Goal: Check status: Check status

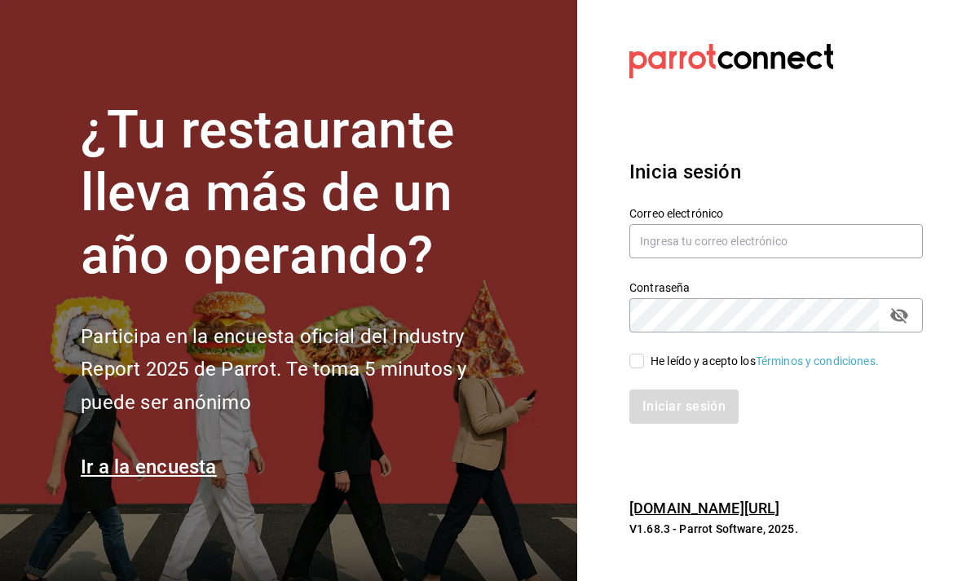
scroll to position [52, 0]
click at [660, 224] on input "text" at bounding box center [775, 241] width 293 height 34
type input "animal.puebla@grupocosteno.com"
click at [641, 354] on input "He leído y acepto los Términos y condiciones." at bounding box center [636, 361] width 15 height 15
checkbox input "true"
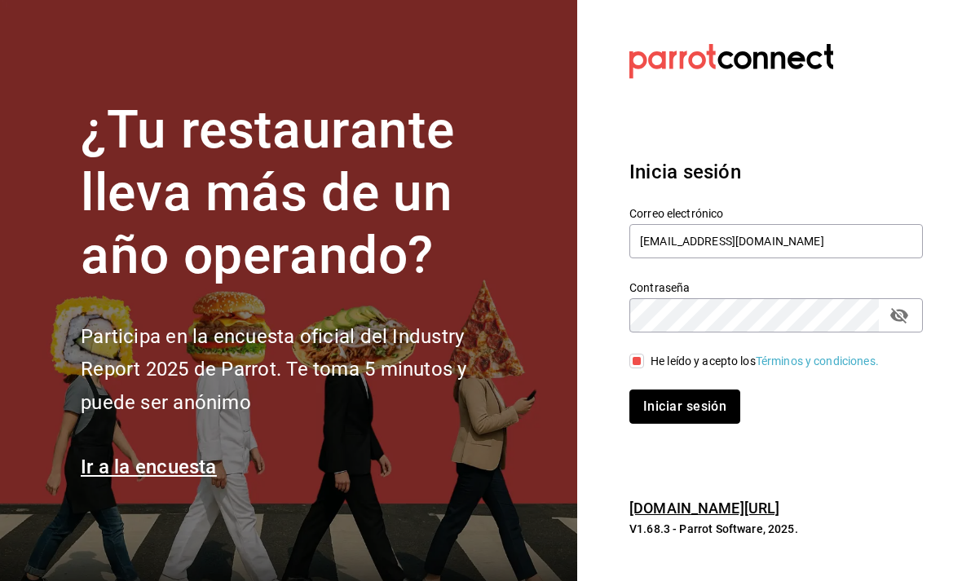
click at [712, 390] on button "Iniciar sesión" at bounding box center [684, 407] width 111 height 34
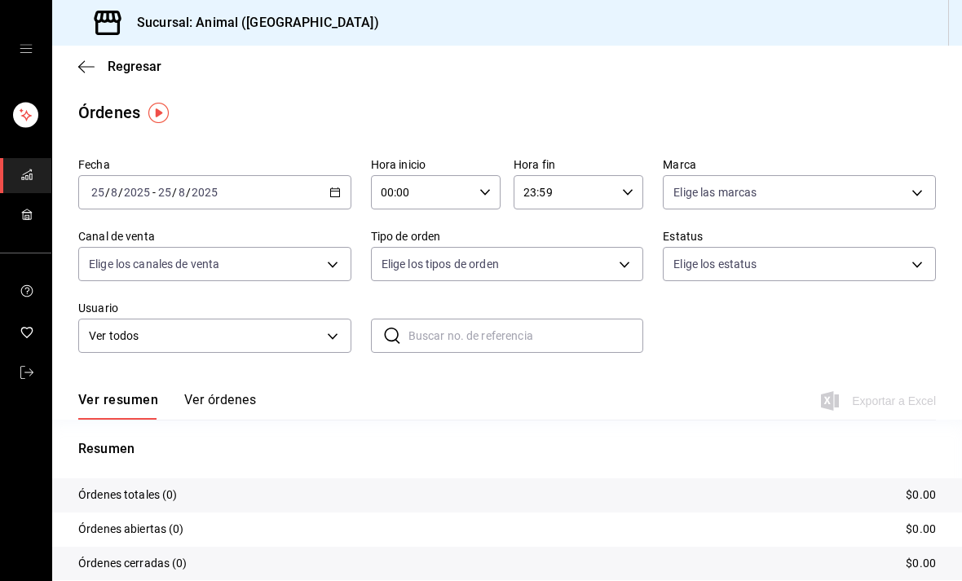
click at [339, 187] on icon "button" at bounding box center [334, 192] width 11 height 11
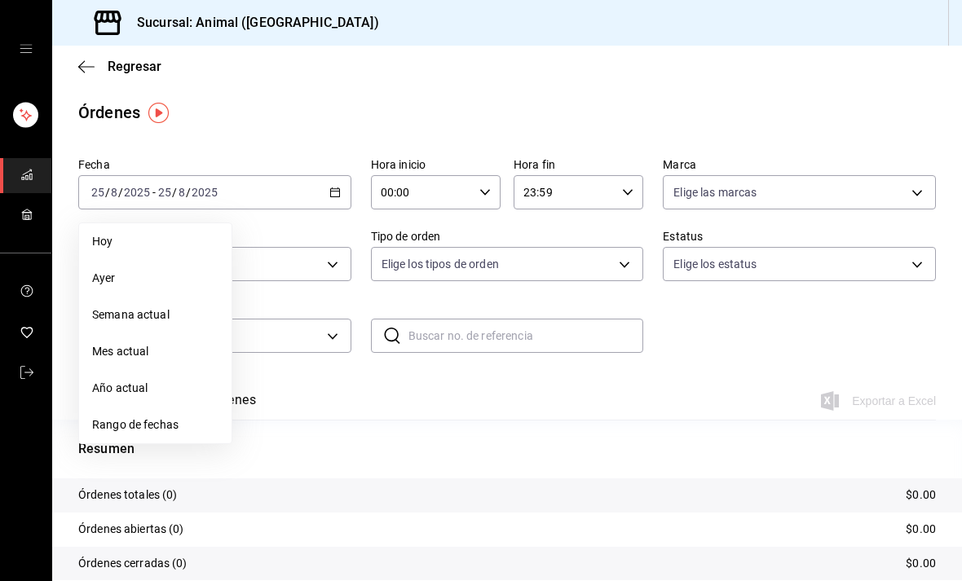
click at [118, 423] on span "Rango de fechas" at bounding box center [155, 425] width 126 height 17
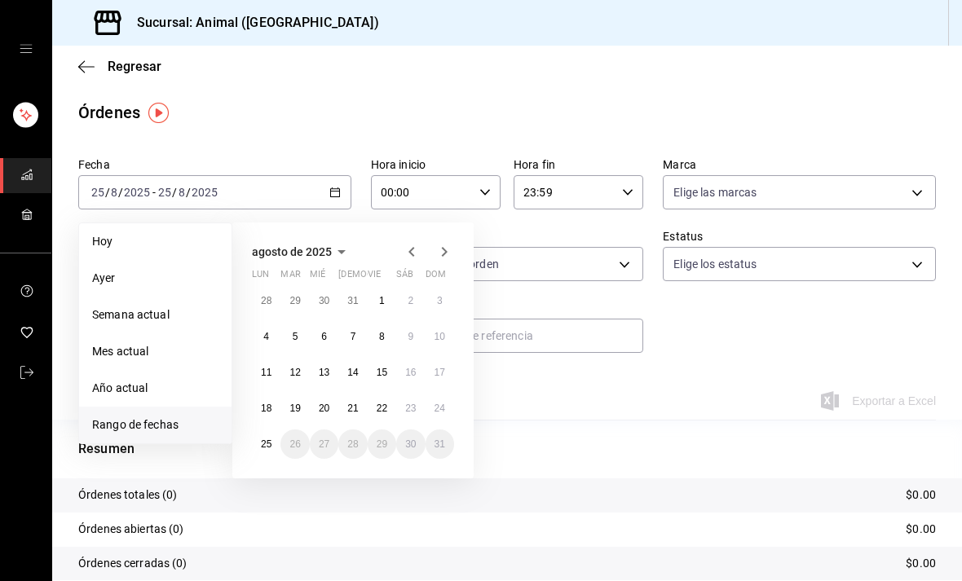
click at [276, 408] on button "18" at bounding box center [266, 408] width 29 height 29
click at [276, 407] on button "18" at bounding box center [266, 408] width 29 height 29
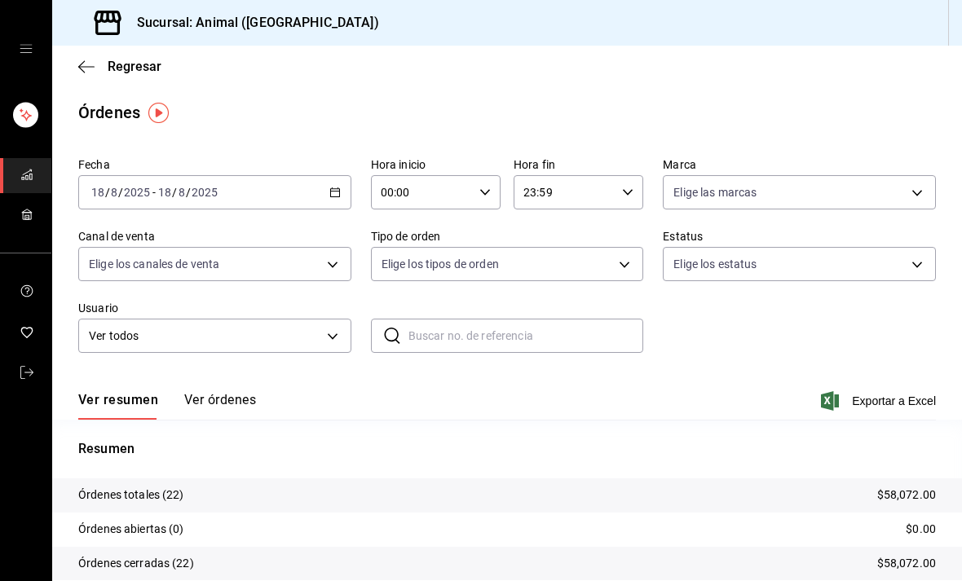
click at [205, 410] on button "Ver órdenes" at bounding box center [220, 406] width 72 height 28
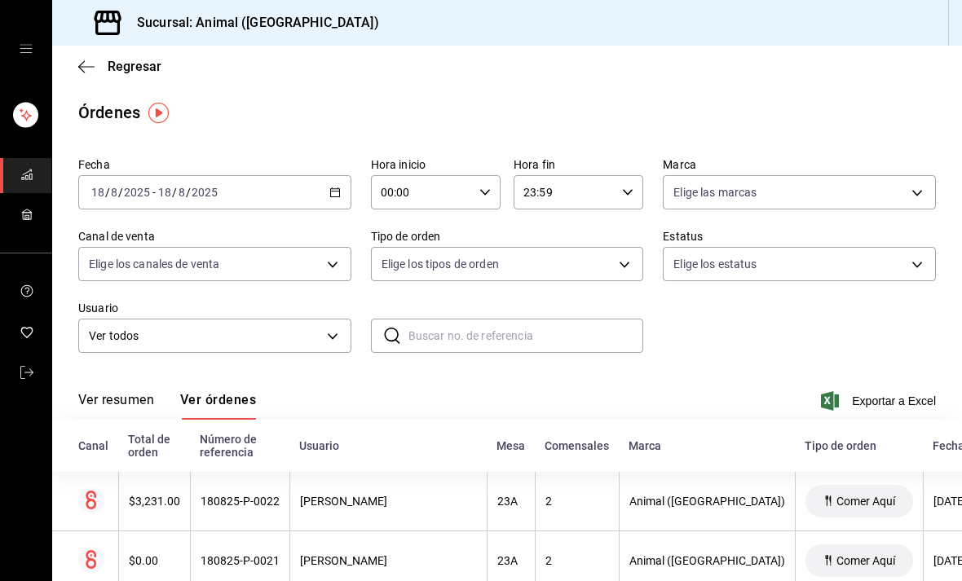
click at [335, 193] on icon "button" at bounding box center [334, 192] width 11 height 11
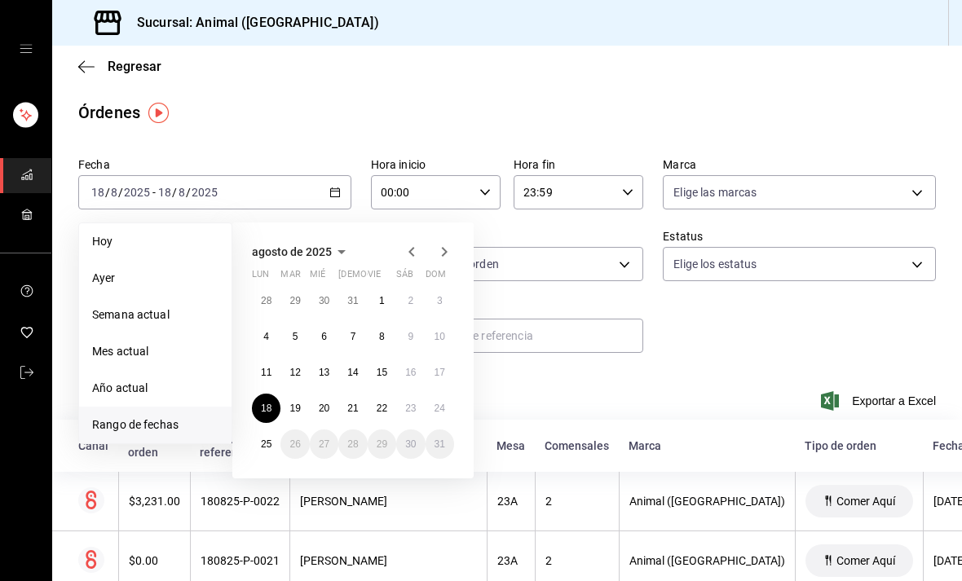
click at [302, 408] on button "19" at bounding box center [294, 408] width 29 height 29
click at [300, 407] on abbr "19" at bounding box center [294, 408] width 11 height 11
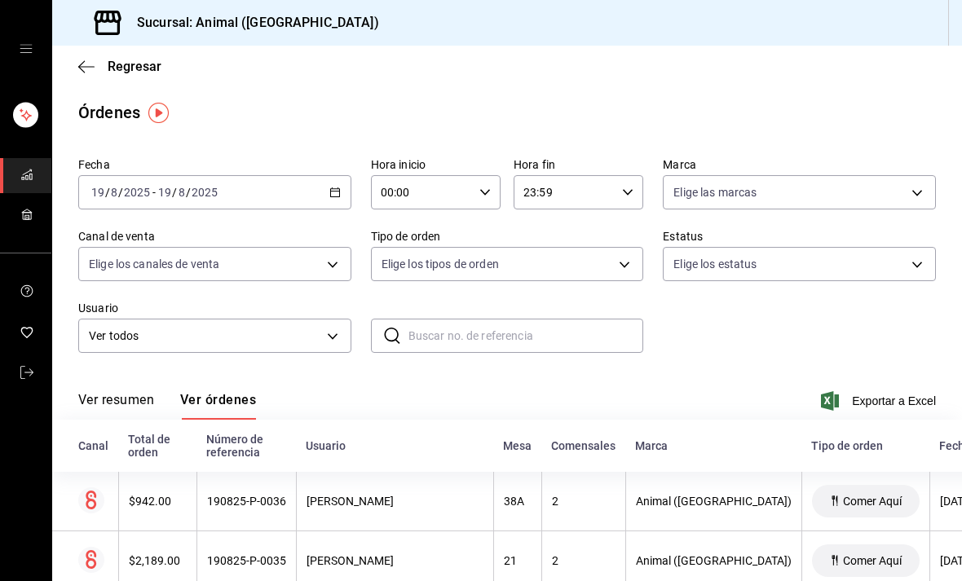
click at [203, 394] on button "Ver órdenes" at bounding box center [218, 406] width 76 height 28
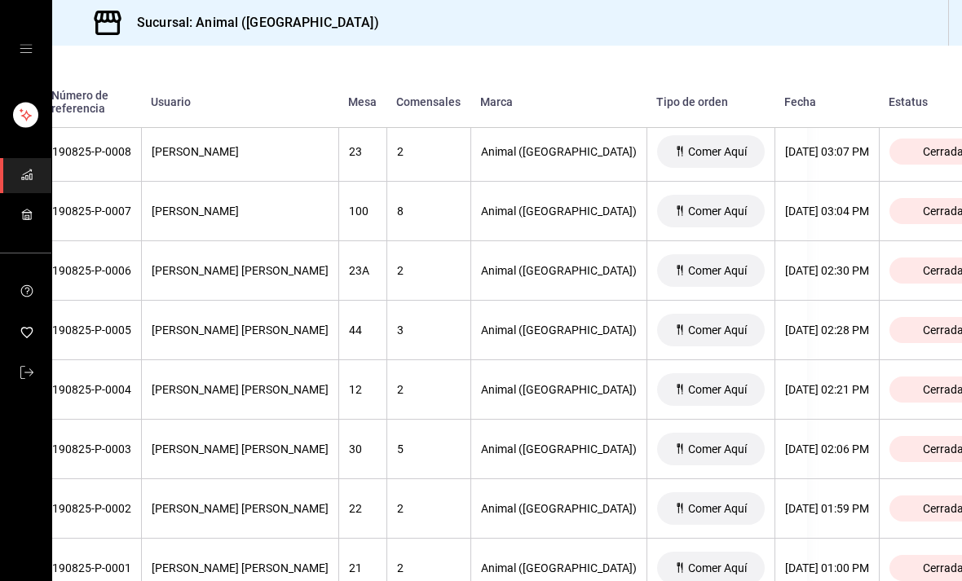
scroll to position [2045, 155]
click at [916, 206] on span "Cerrada" at bounding box center [943, 211] width 54 height 13
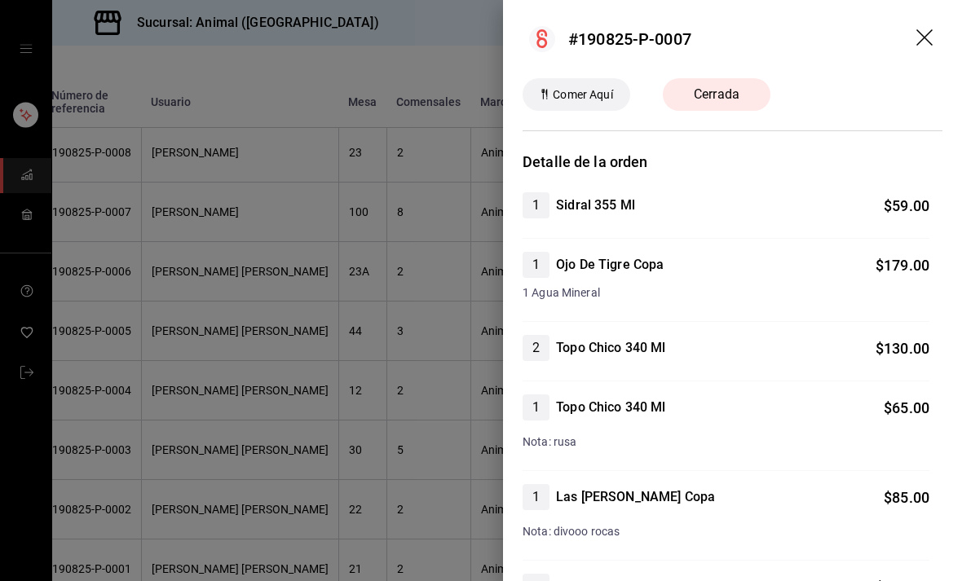
scroll to position [0, 0]
click at [924, 38] on icon "drag" at bounding box center [924, 37] width 16 height 16
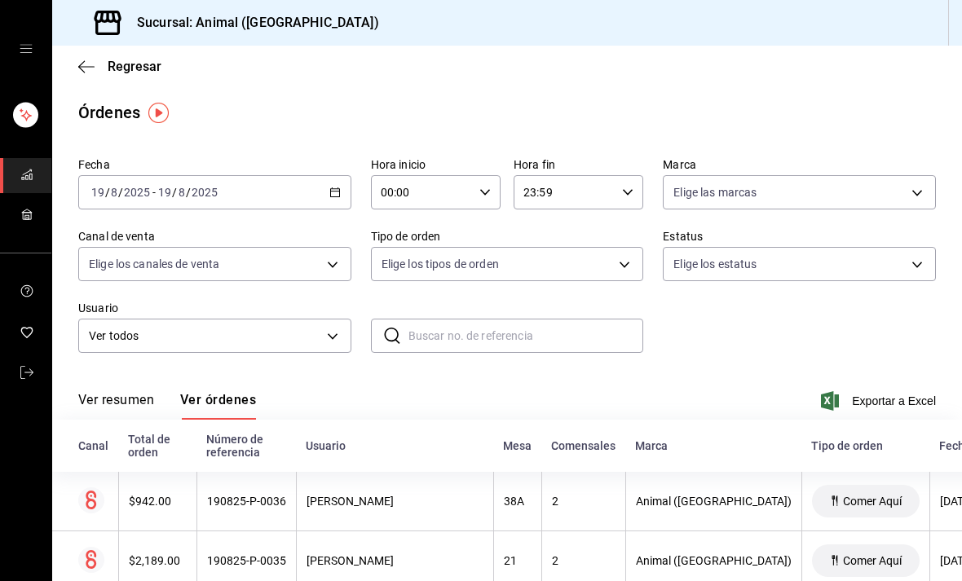
click at [336, 188] on icon "button" at bounding box center [334, 192] width 11 height 11
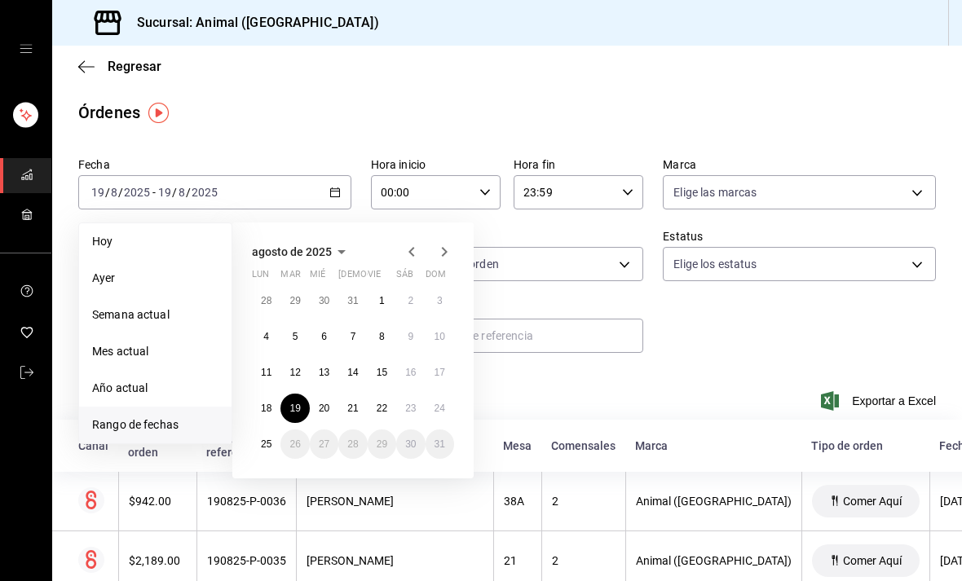
click at [325, 409] on abbr "20" at bounding box center [324, 408] width 11 height 11
click at [324, 409] on abbr "20" at bounding box center [324, 408] width 11 height 11
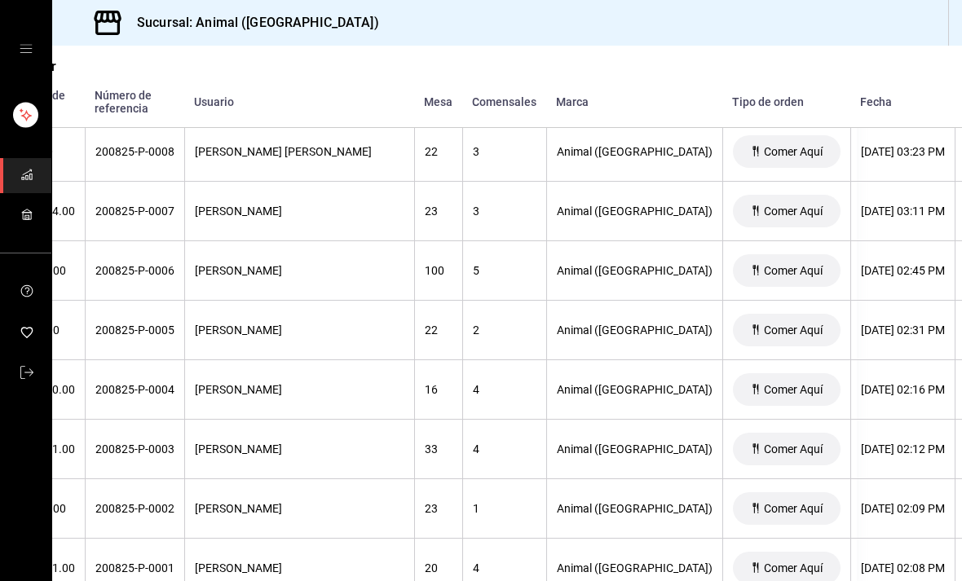
scroll to position [2581, 104]
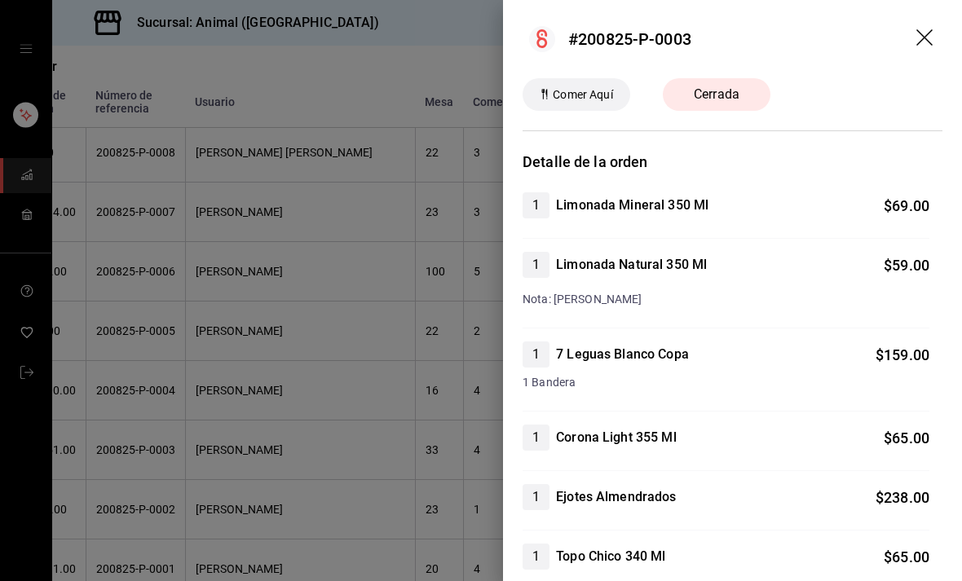
scroll to position [0, 0]
click at [925, 29] on icon "drag" at bounding box center [926, 39] width 20 height 20
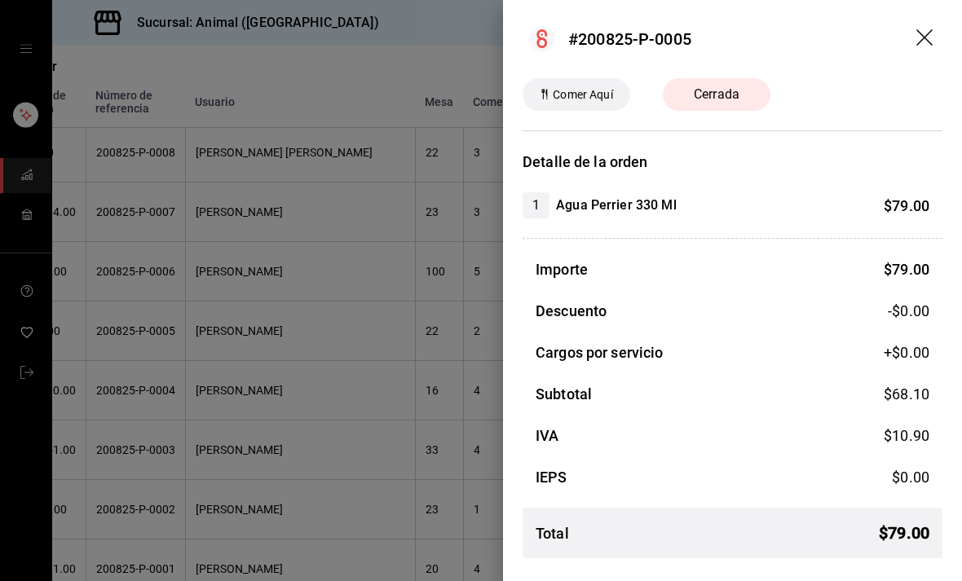
click at [903, 73] on header "#200825-P-0005" at bounding box center [732, 39] width 459 height 78
click at [929, 38] on icon "drag" at bounding box center [926, 39] width 20 height 20
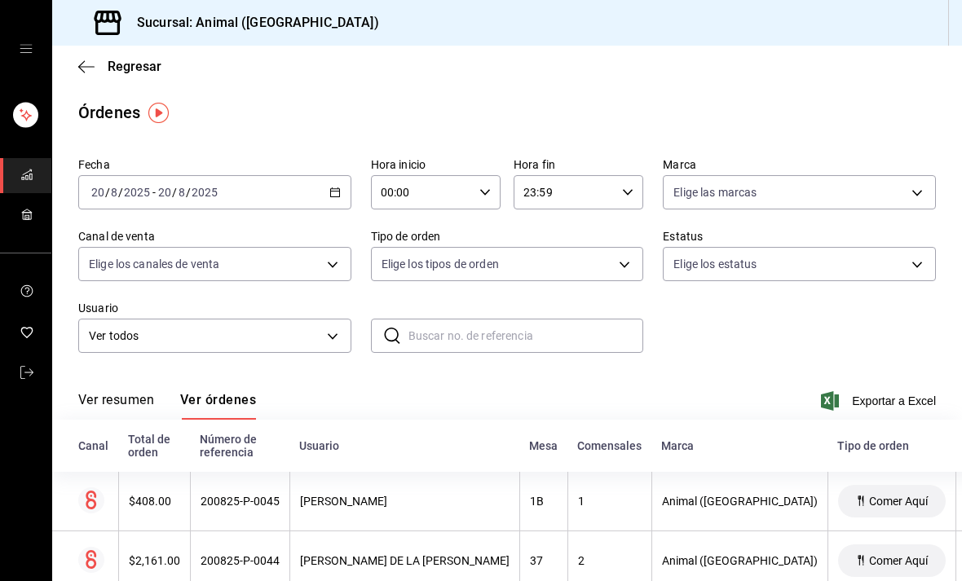
click at [338, 187] on icon "button" at bounding box center [334, 192] width 11 height 11
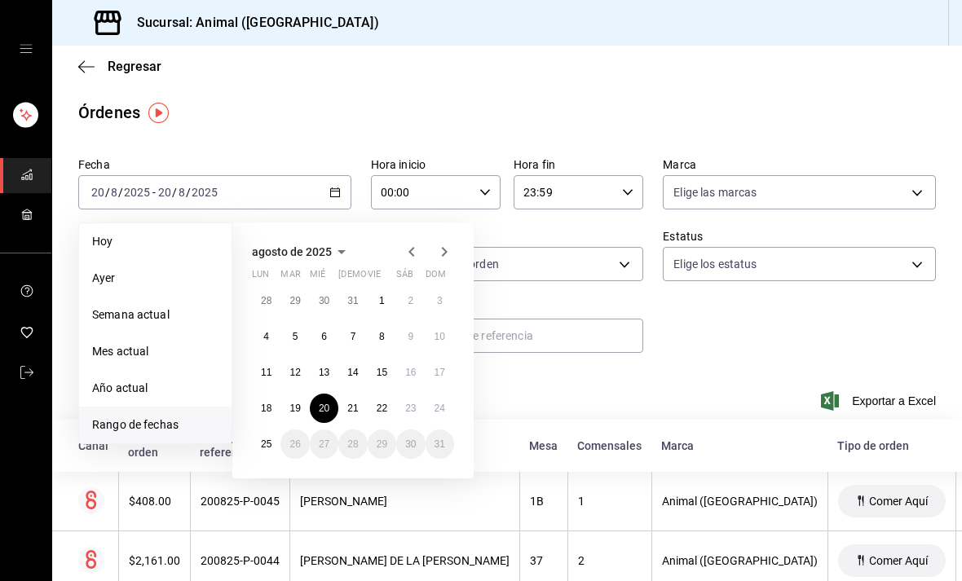
click at [356, 406] on abbr "21" at bounding box center [352, 408] width 11 height 11
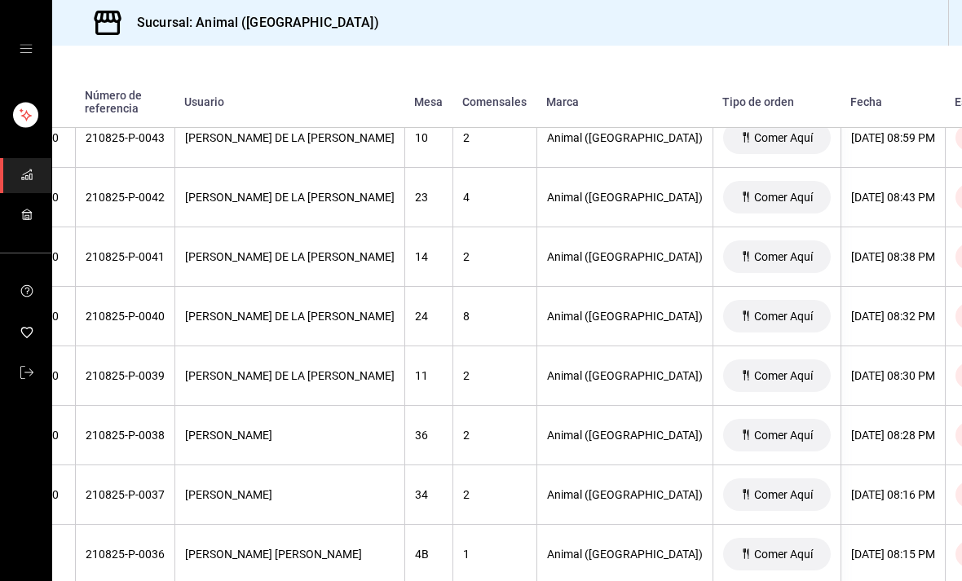
scroll to position [1226, 121]
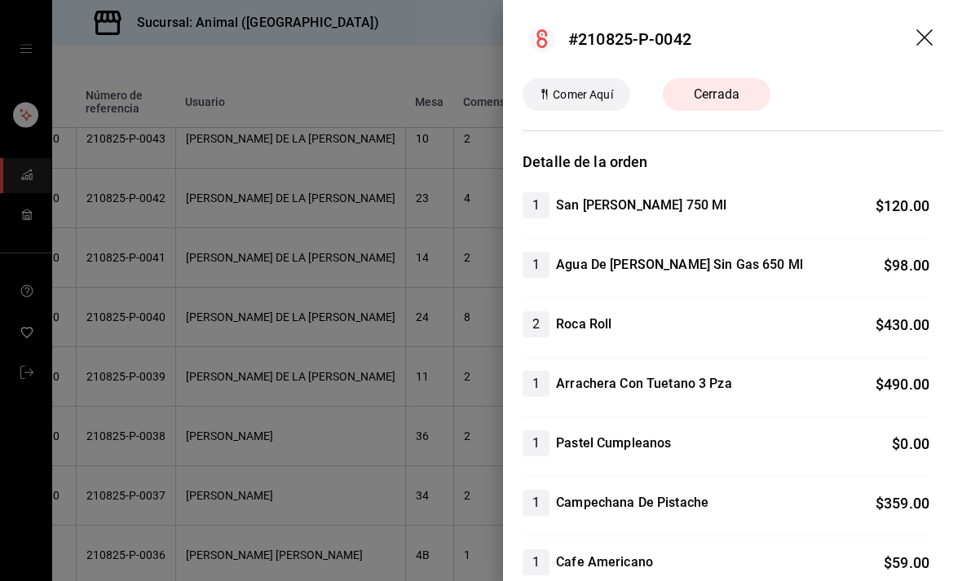
scroll to position [0, 0]
click at [927, 21] on header "#210825-P-0042" at bounding box center [732, 39] width 459 height 78
click at [930, 25] on header "#210825-P-0042" at bounding box center [732, 39] width 459 height 78
click at [933, 29] on icon "drag" at bounding box center [926, 39] width 20 height 20
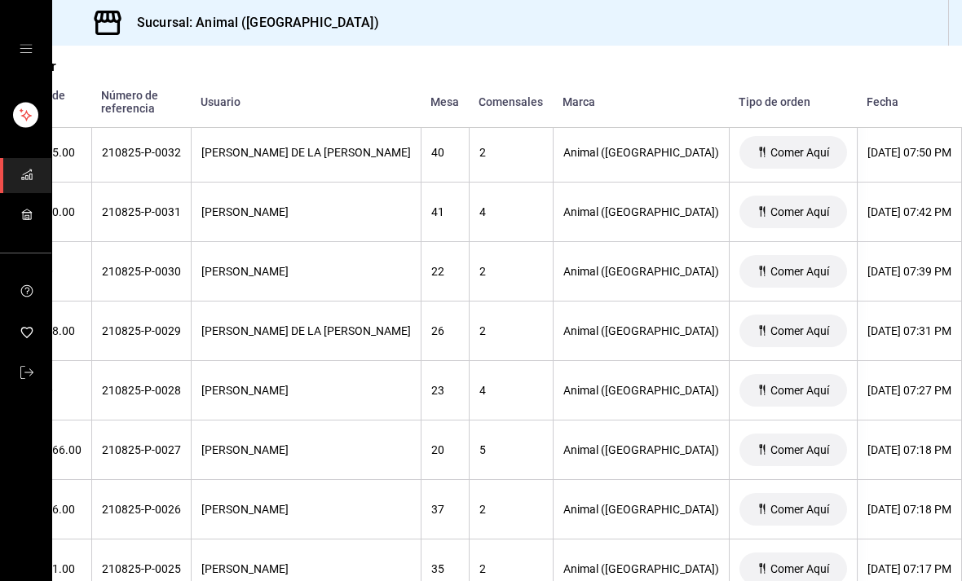
scroll to position [1898, 108]
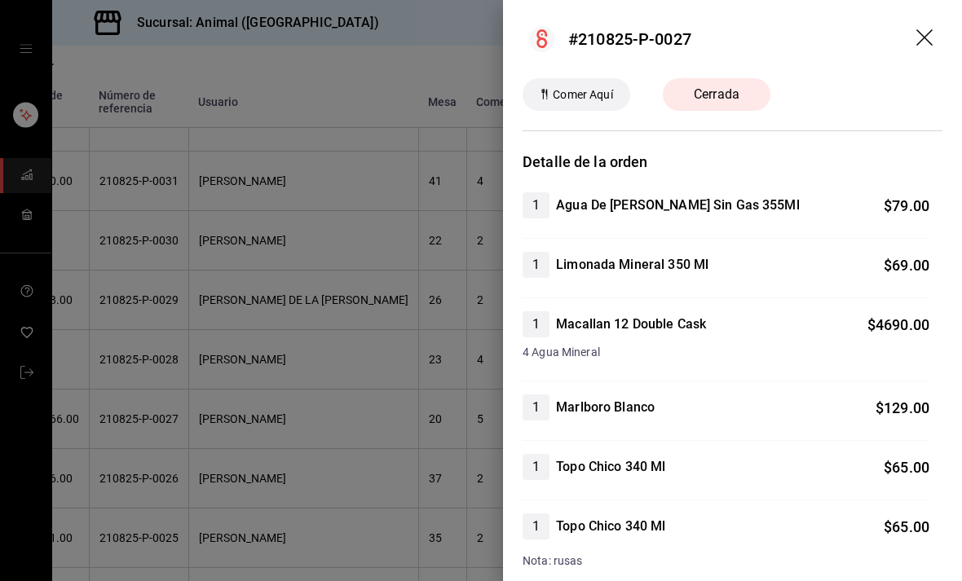
scroll to position [0, 0]
click at [923, 36] on icon "drag" at bounding box center [924, 37] width 16 height 16
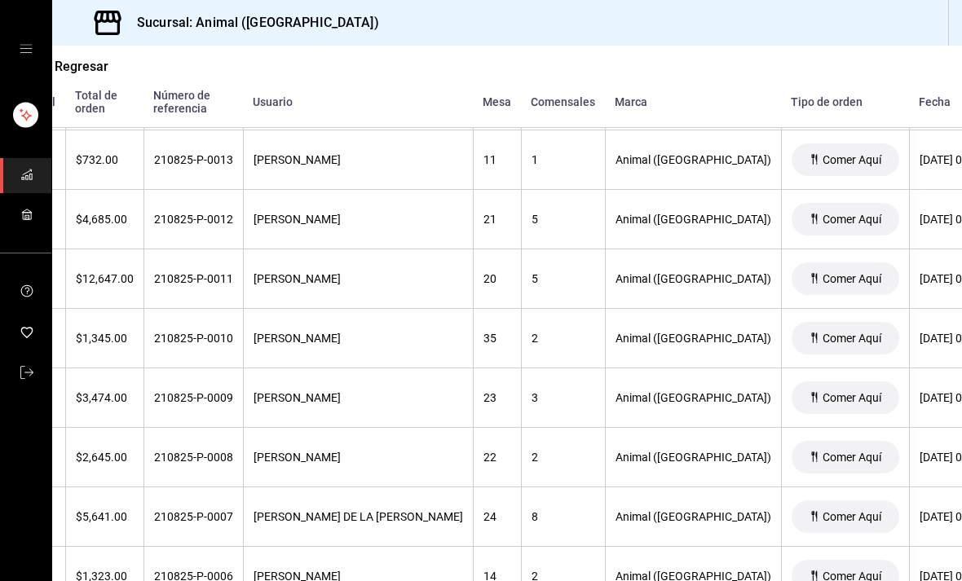
scroll to position [2991, 52]
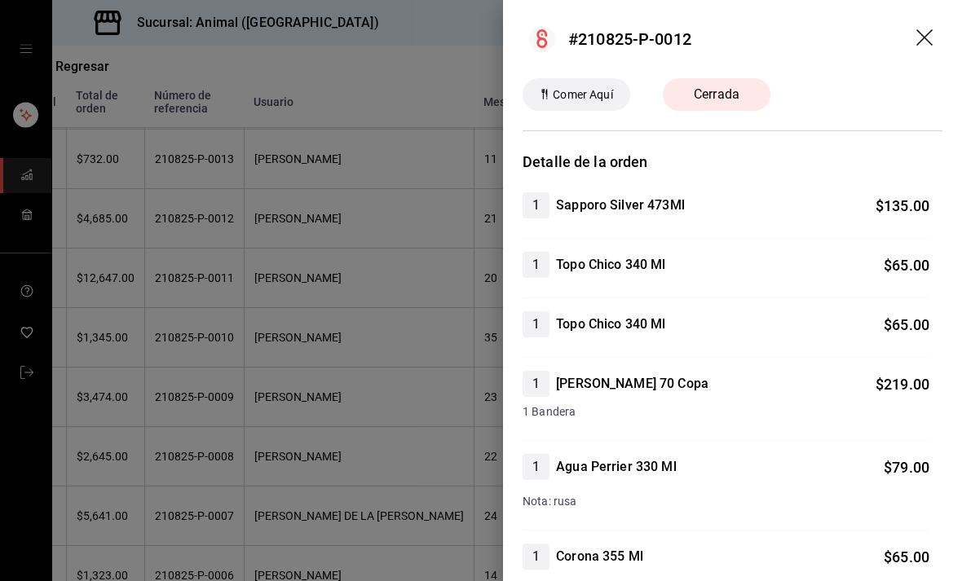
scroll to position [0, 0]
click at [925, 35] on icon "drag" at bounding box center [926, 39] width 20 height 20
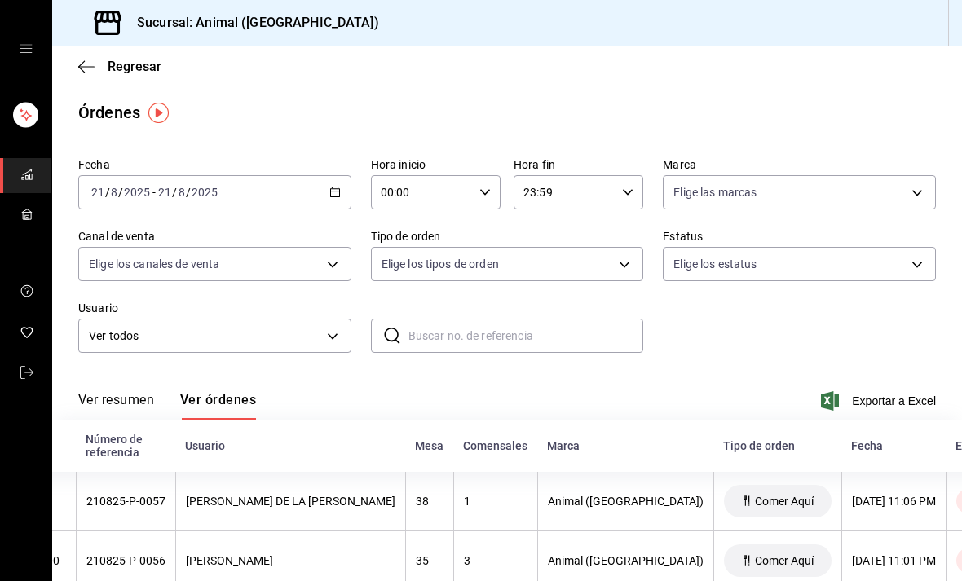
click at [340, 195] on icon "button" at bounding box center [334, 192] width 11 height 11
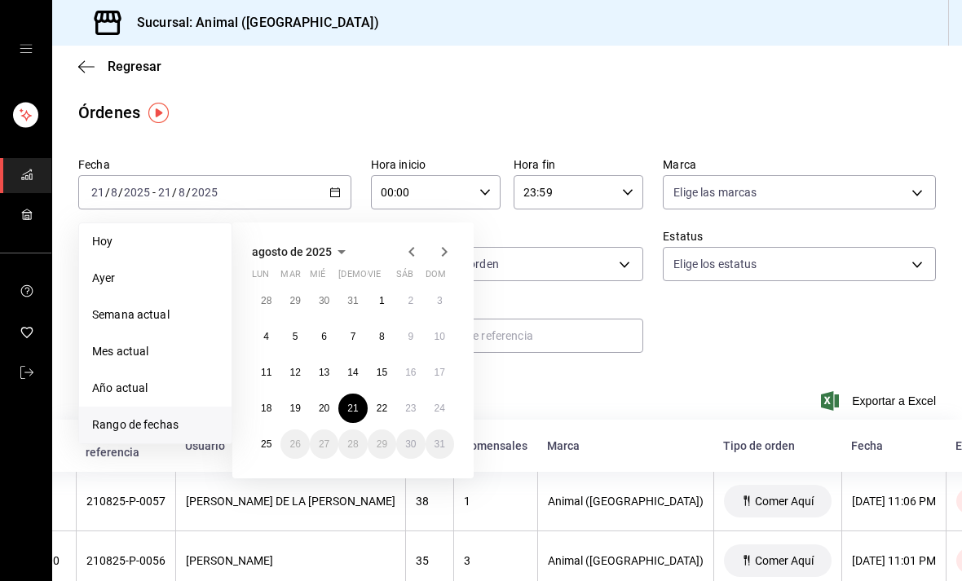
click at [385, 404] on abbr "22" at bounding box center [382, 408] width 11 height 11
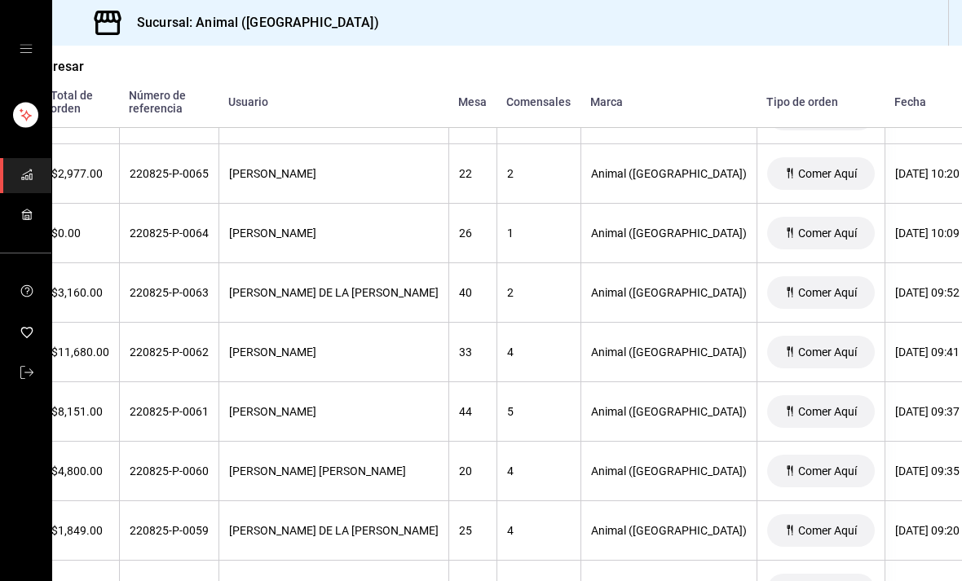
scroll to position [713, 77]
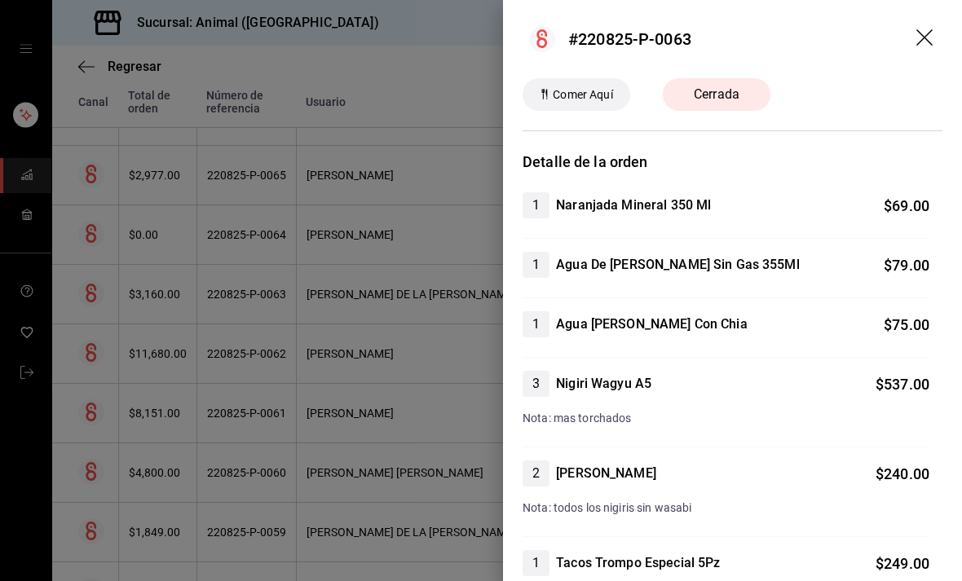
scroll to position [0, 0]
click at [926, 26] on header "#220825-P-0063" at bounding box center [732, 39] width 459 height 78
click at [931, 31] on icon "drag" at bounding box center [924, 37] width 16 height 16
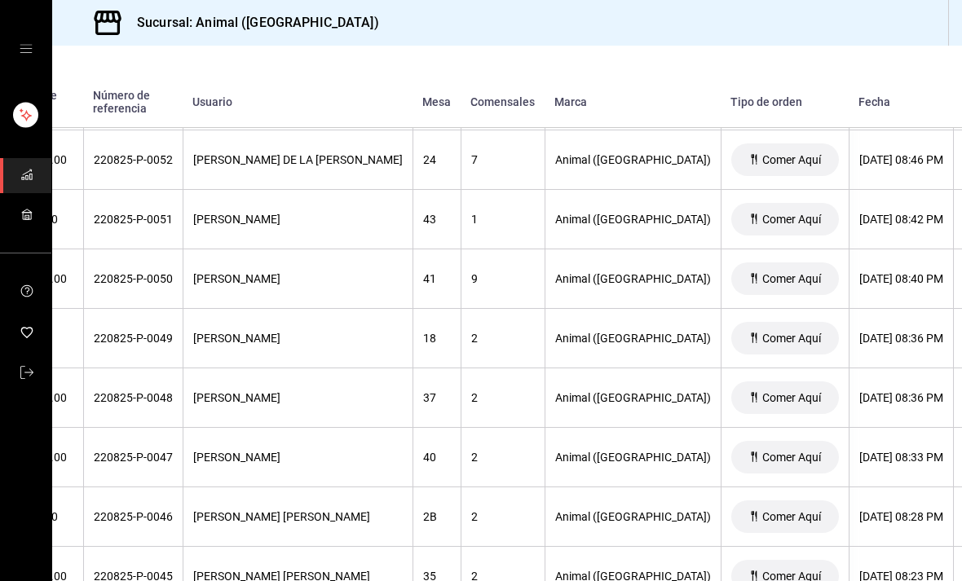
scroll to position [1502, 113]
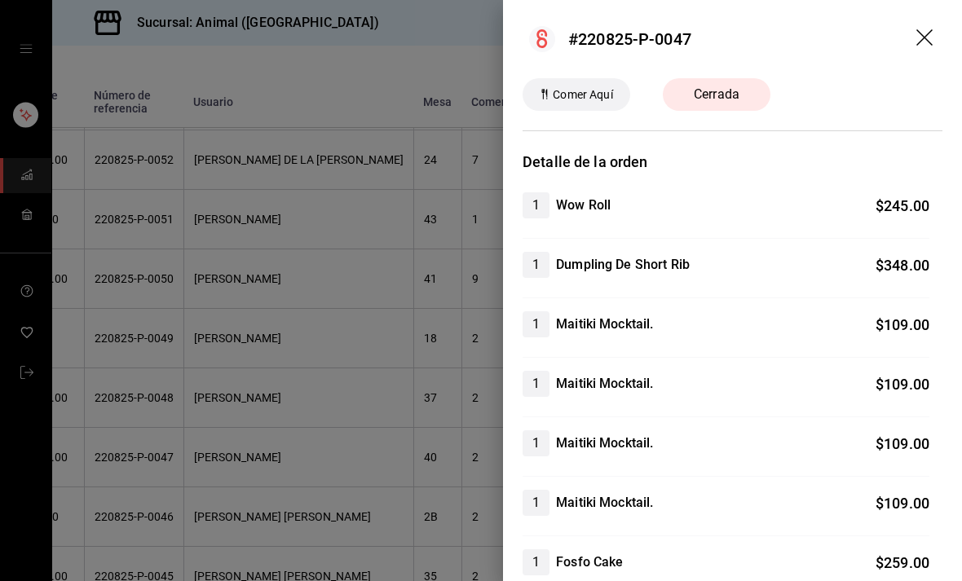
scroll to position [0, 0]
click at [933, 30] on icon "drag" at bounding box center [926, 39] width 20 height 20
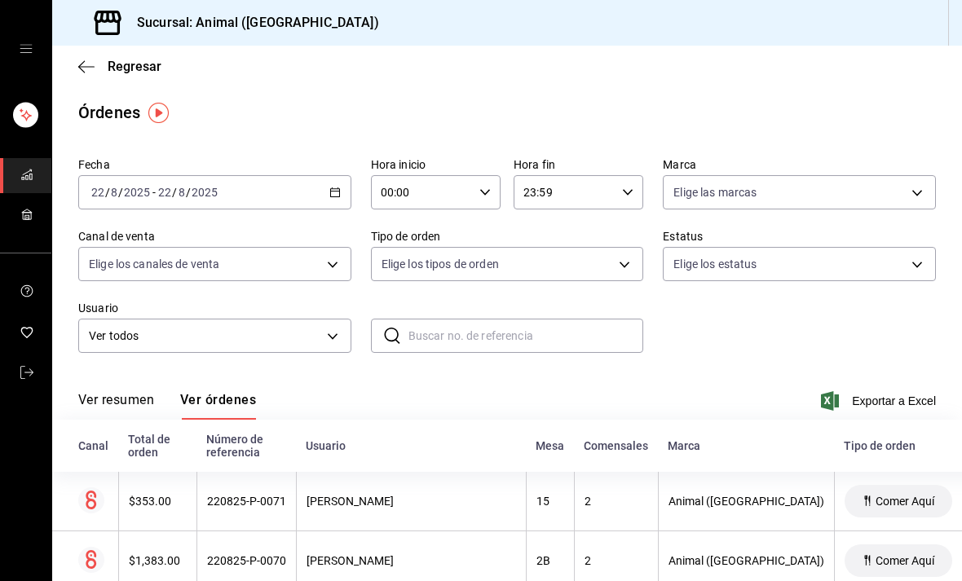
click at [337, 197] on \(Stroke\) "button" at bounding box center [335, 192] width 10 height 9
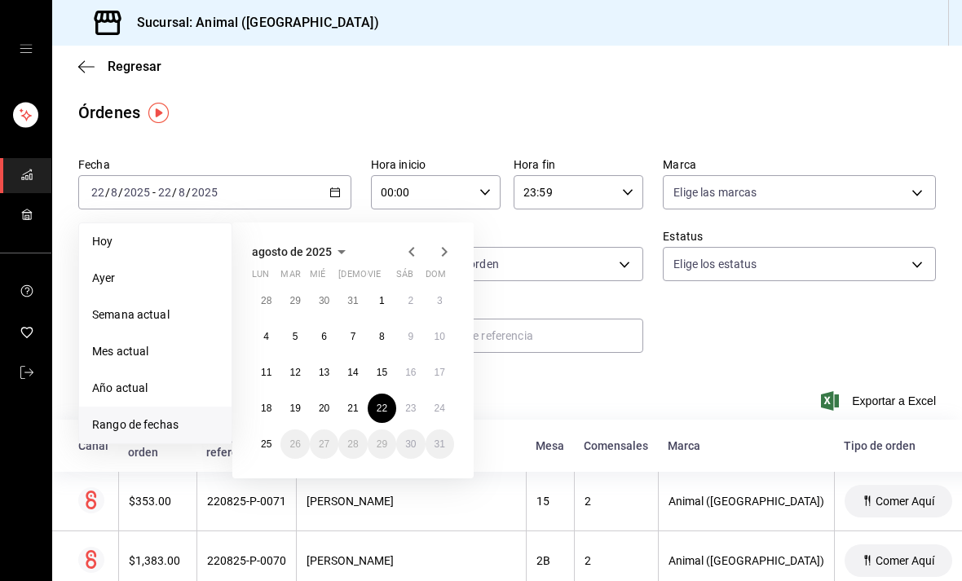
click at [413, 406] on abbr "23" at bounding box center [410, 408] width 11 height 11
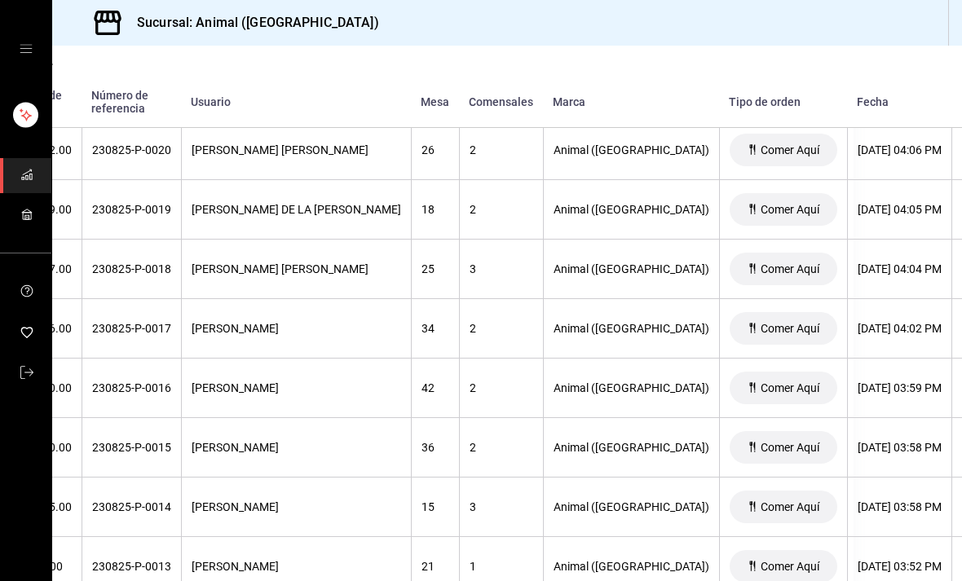
scroll to position [3535, 108]
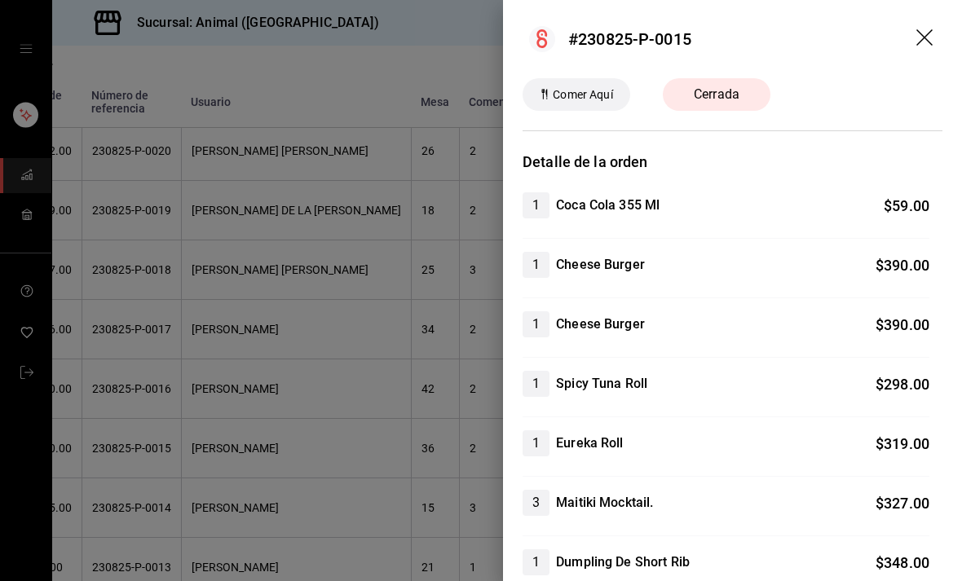
scroll to position [0, 0]
click at [922, 29] on icon "drag" at bounding box center [926, 39] width 20 height 20
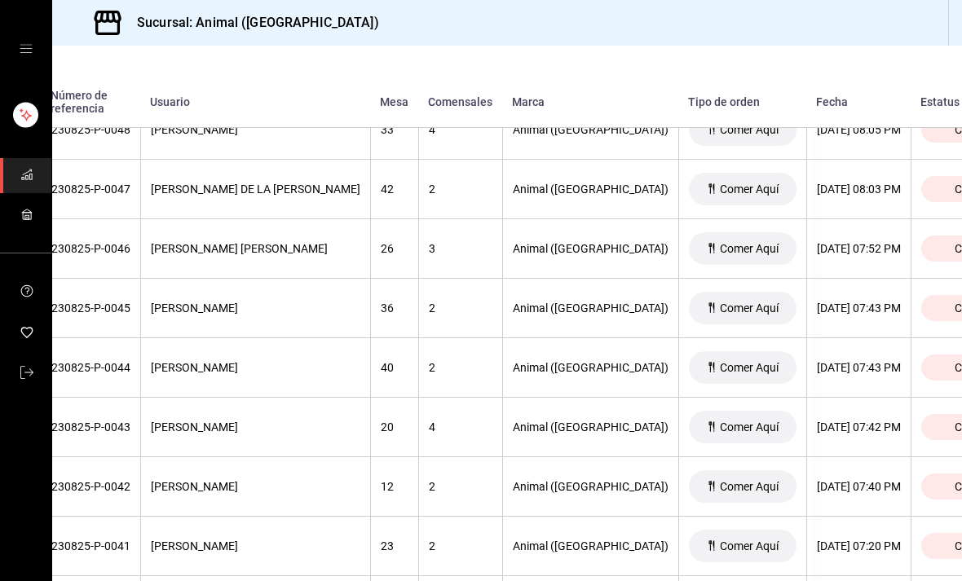
scroll to position [1890, 148]
click at [949, 431] on span "Cerrada" at bounding box center [976, 427] width 54 height 13
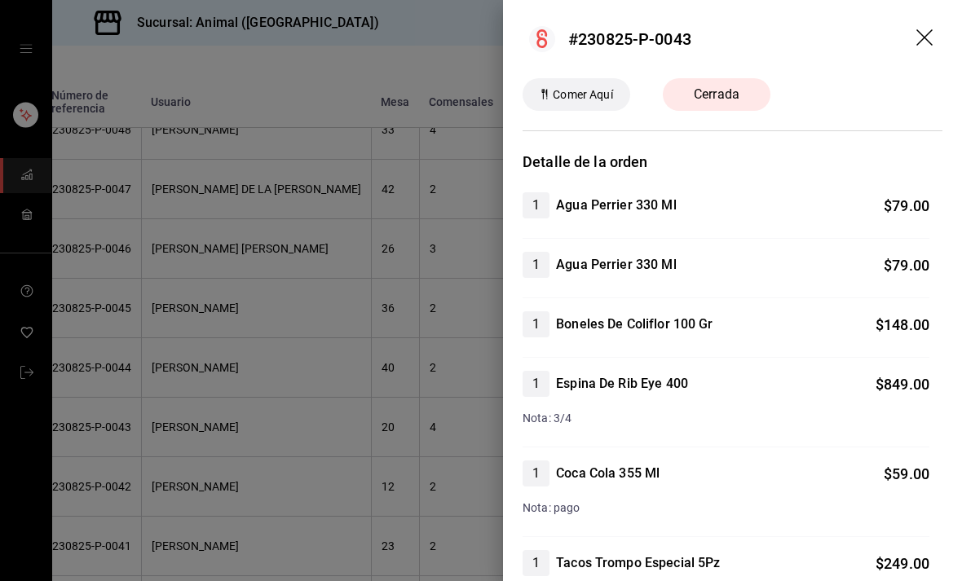
scroll to position [0, 0]
click at [927, 32] on icon "drag" at bounding box center [926, 39] width 20 height 20
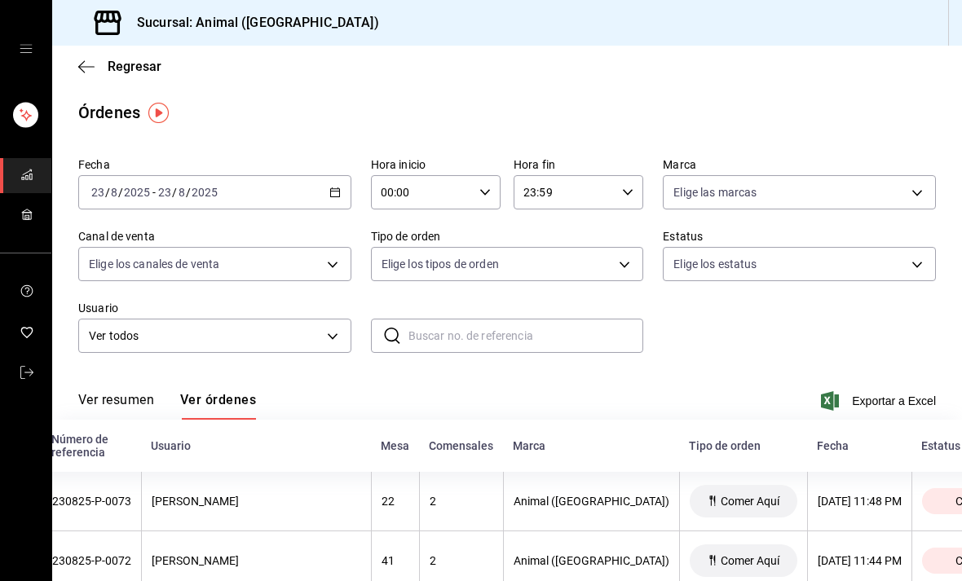
click at [346, 191] on div "[DATE] [DATE] - [DATE] [DATE]" at bounding box center [214, 192] width 273 height 34
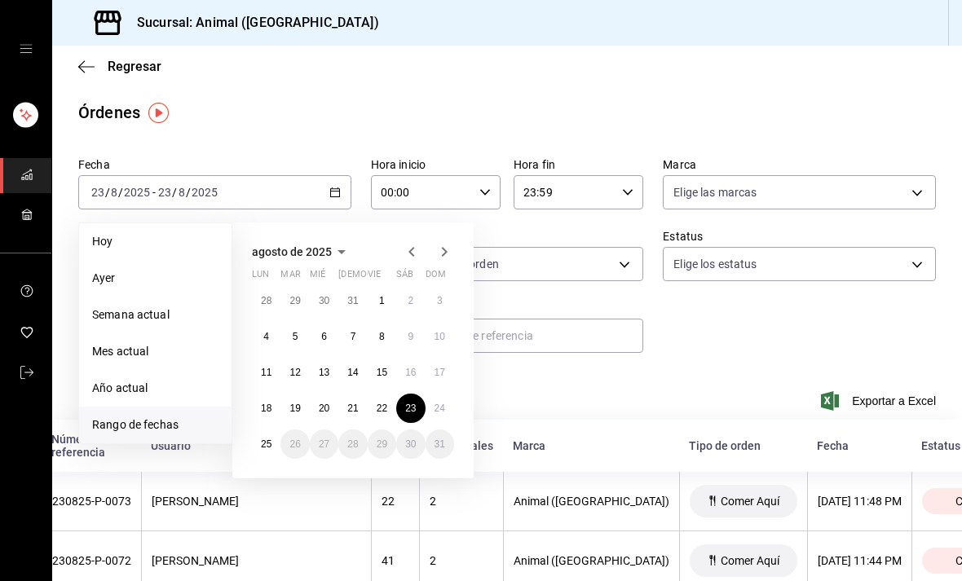
click at [445, 410] on abbr "24" at bounding box center [440, 408] width 11 height 11
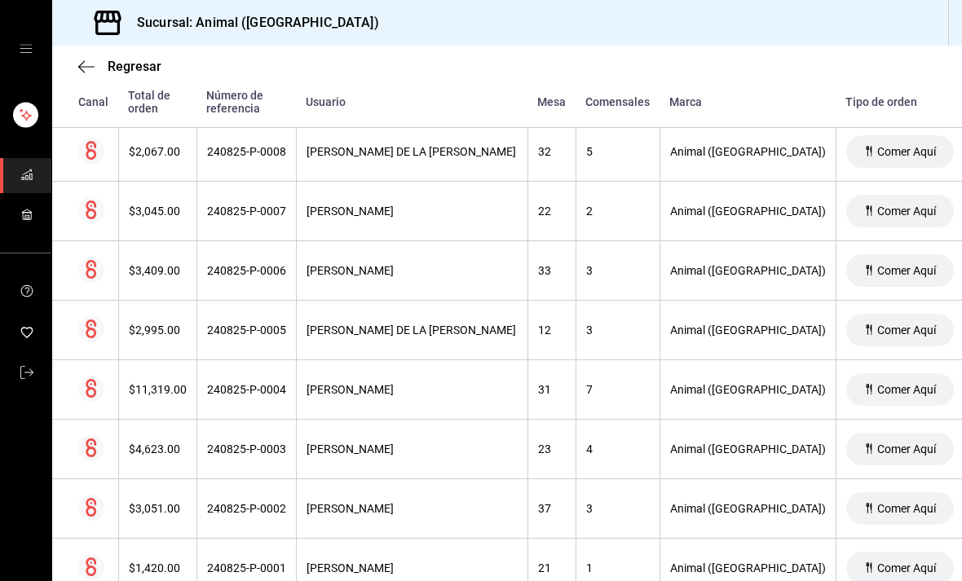
scroll to position [2403, 0]
click at [223, 566] on div "240825-P-0001" at bounding box center [246, 569] width 79 height 13
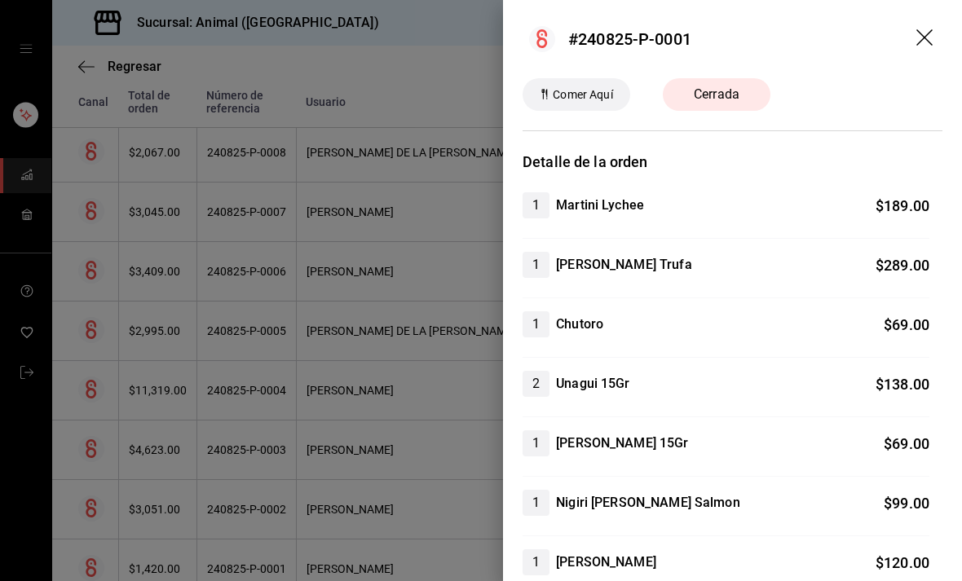
scroll to position [0, 0]
click at [925, 38] on icon "drag" at bounding box center [924, 37] width 16 height 16
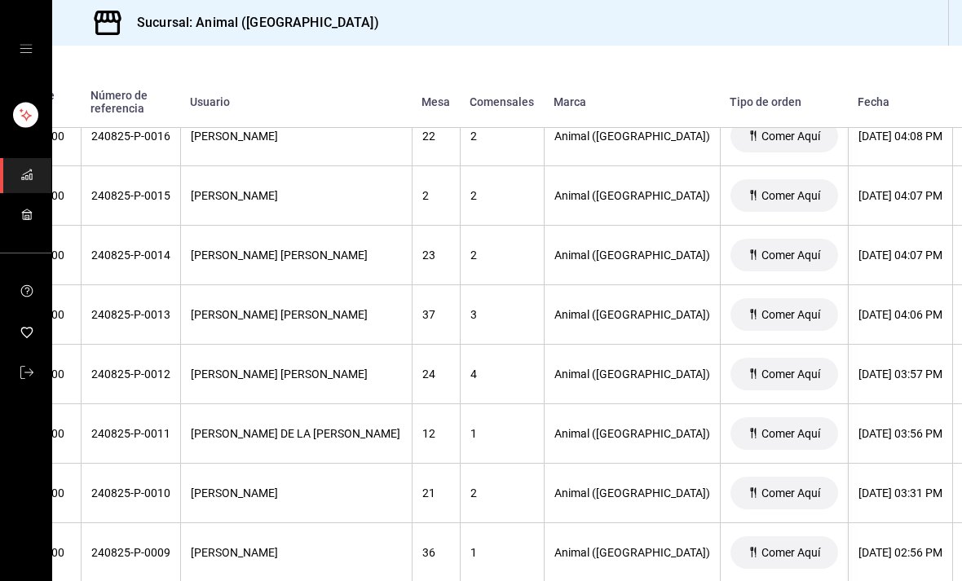
scroll to position [1942, 116]
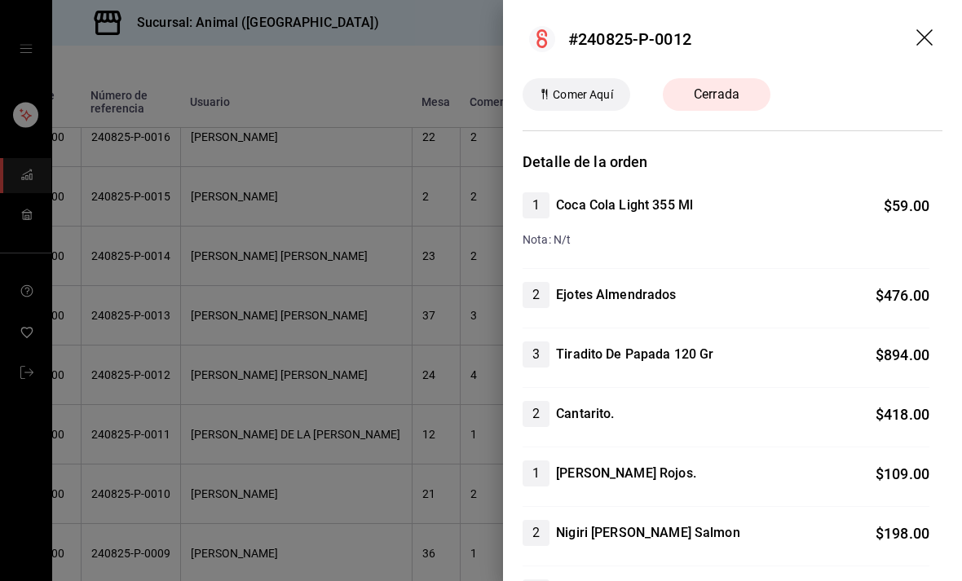
scroll to position [0, 0]
click at [928, 29] on icon "drag" at bounding box center [926, 39] width 20 height 20
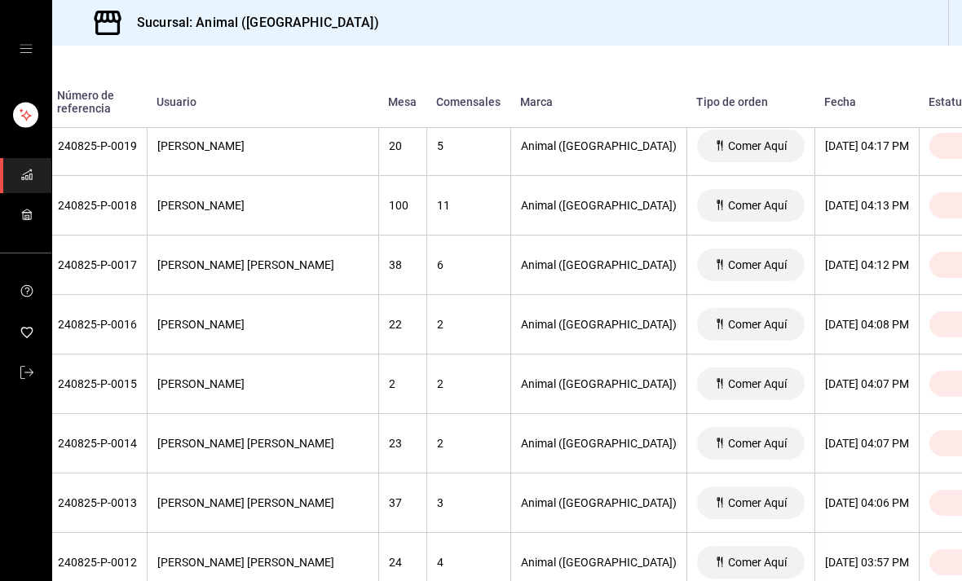
scroll to position [1754, 150]
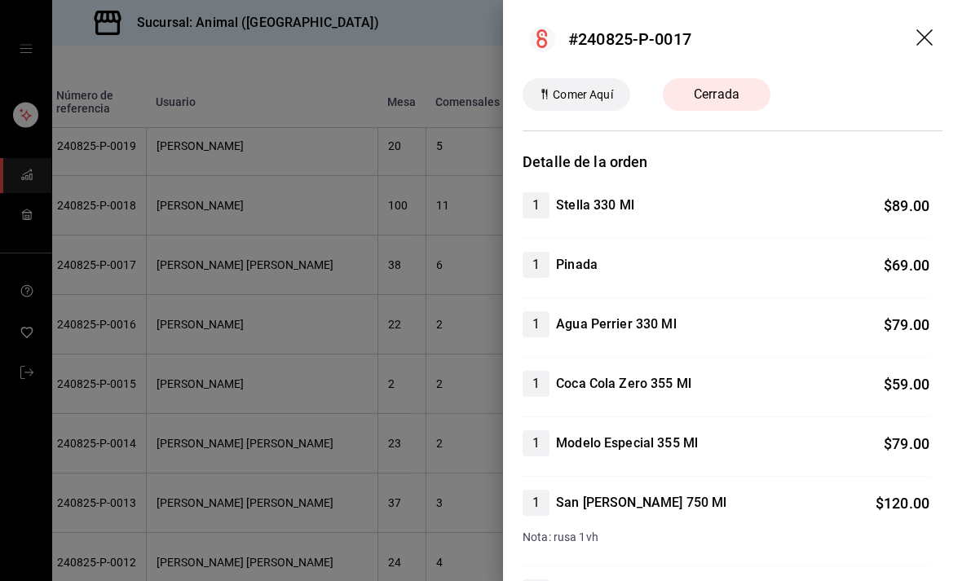
scroll to position [0, 0]
click at [924, 29] on icon "drag" at bounding box center [926, 39] width 20 height 20
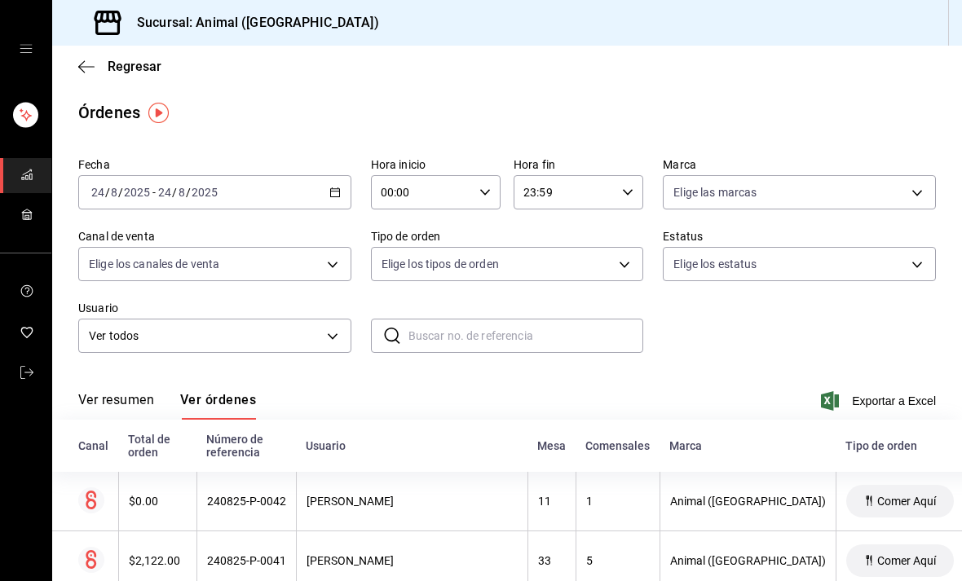
click at [333, 197] on \(Stroke\) "button" at bounding box center [335, 192] width 10 height 9
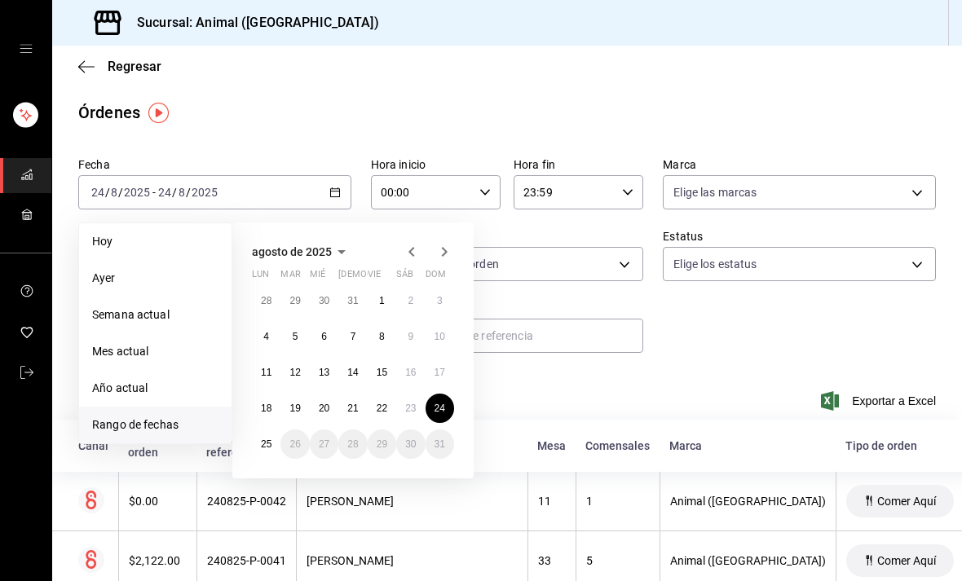
click at [324, 405] on abbr "20" at bounding box center [324, 408] width 11 height 11
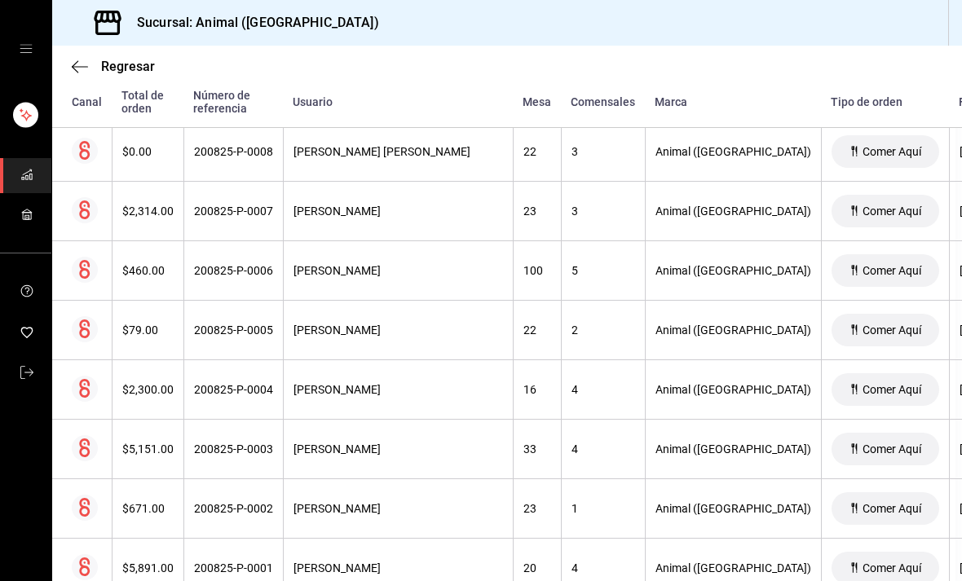
scroll to position [2581, 7]
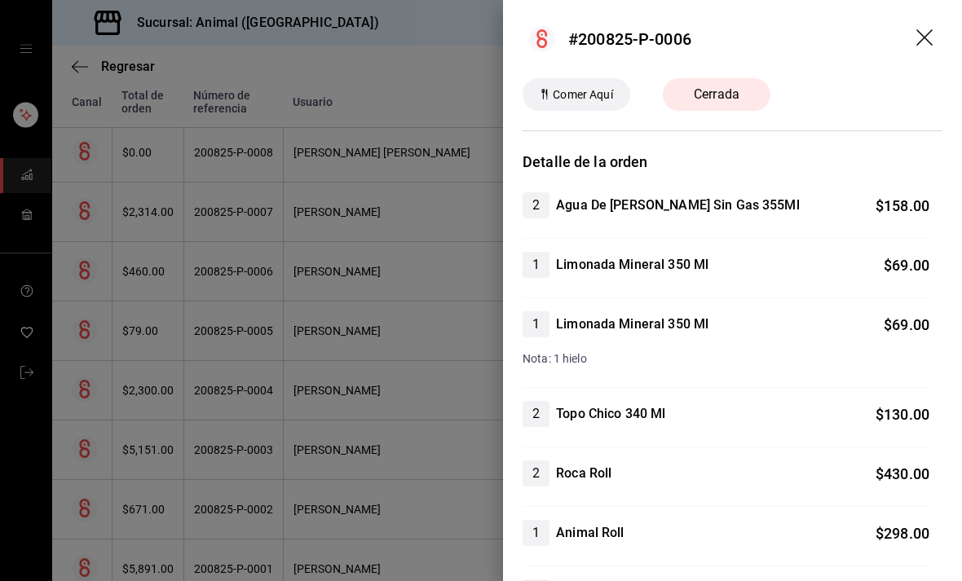
scroll to position [0, 0]
click at [928, 31] on icon "drag" at bounding box center [926, 39] width 20 height 20
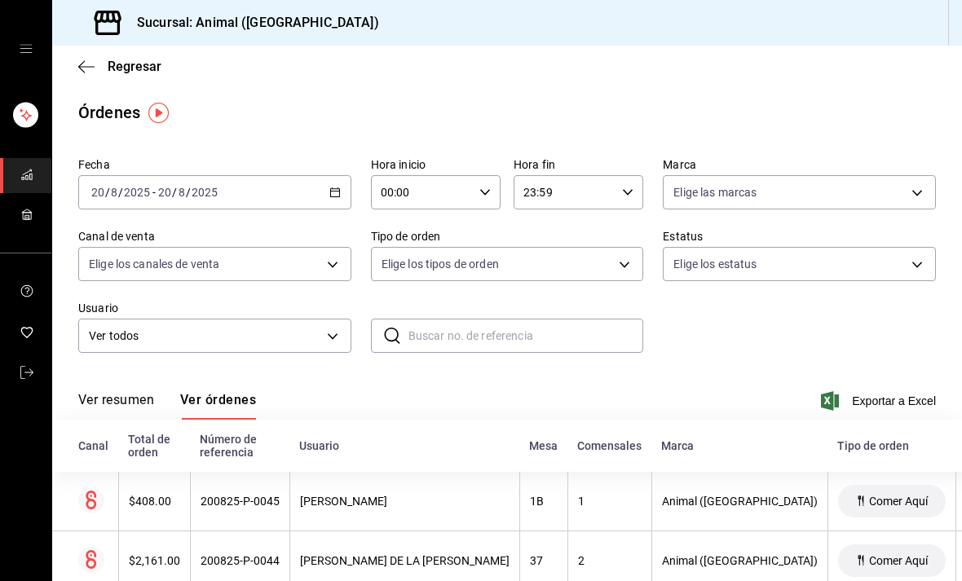
click at [330, 194] on \(Stroke\) "button" at bounding box center [335, 192] width 10 height 9
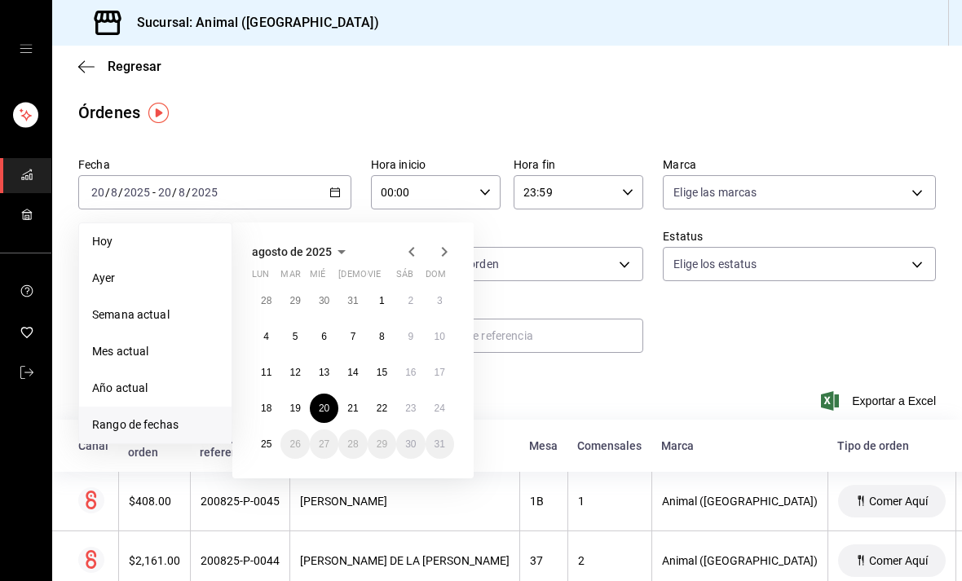
click at [352, 408] on abbr "21" at bounding box center [352, 408] width 11 height 11
click at [352, 407] on abbr "21" at bounding box center [352, 408] width 11 height 11
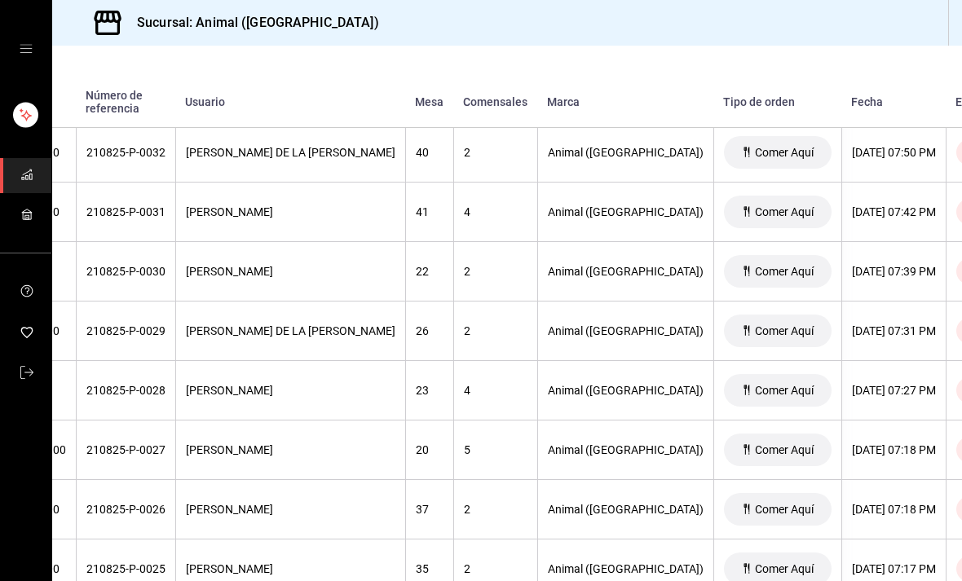
scroll to position [1869, 121]
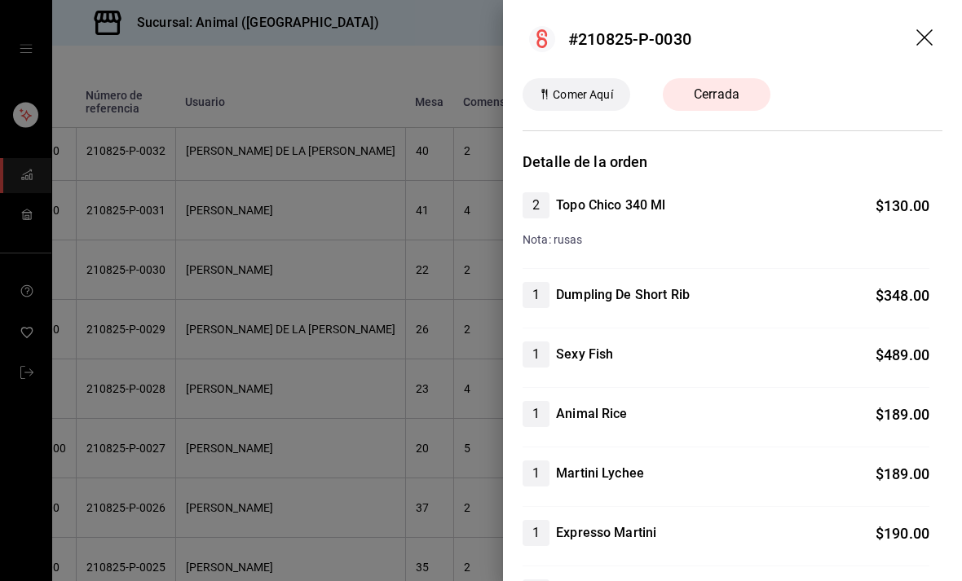
scroll to position [0, 0]
click at [932, 38] on icon "drag" at bounding box center [926, 39] width 20 height 20
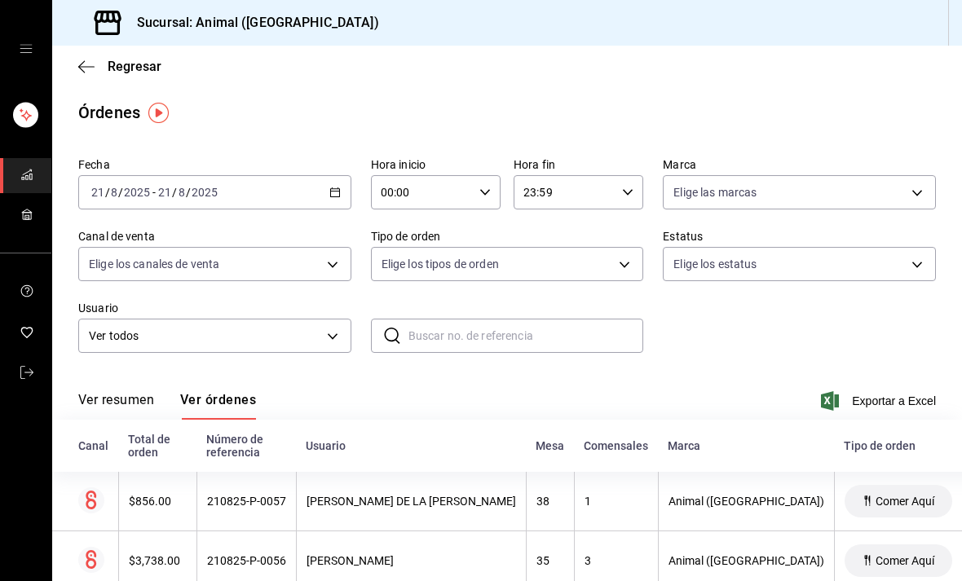
click at [339, 187] on icon "button" at bounding box center [334, 192] width 11 height 11
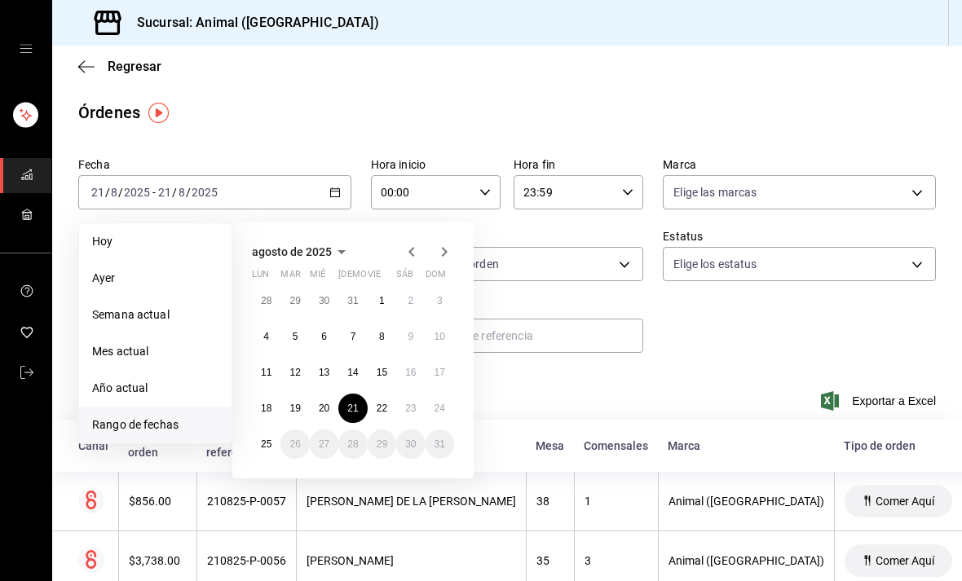
click at [410, 401] on button "23" at bounding box center [410, 408] width 29 height 29
click at [410, 400] on button "23" at bounding box center [410, 408] width 29 height 29
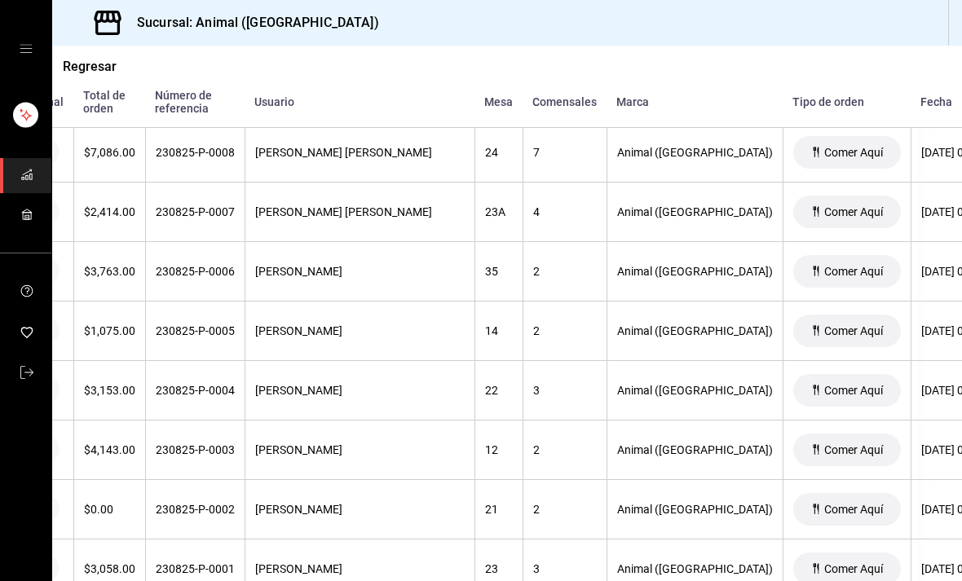
scroll to position [4247, 46]
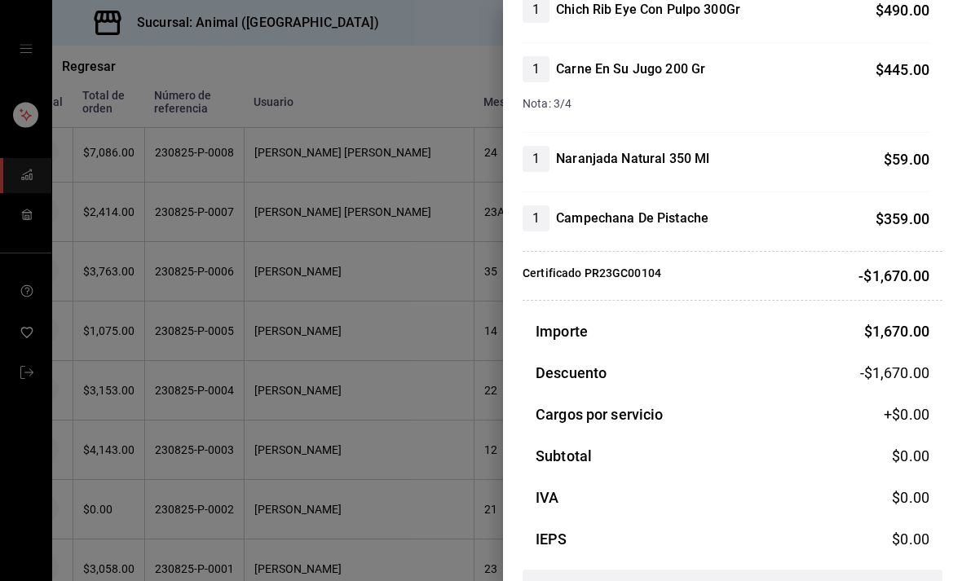
scroll to position [133, 0]
